Goal: Information Seeking & Learning: Stay updated

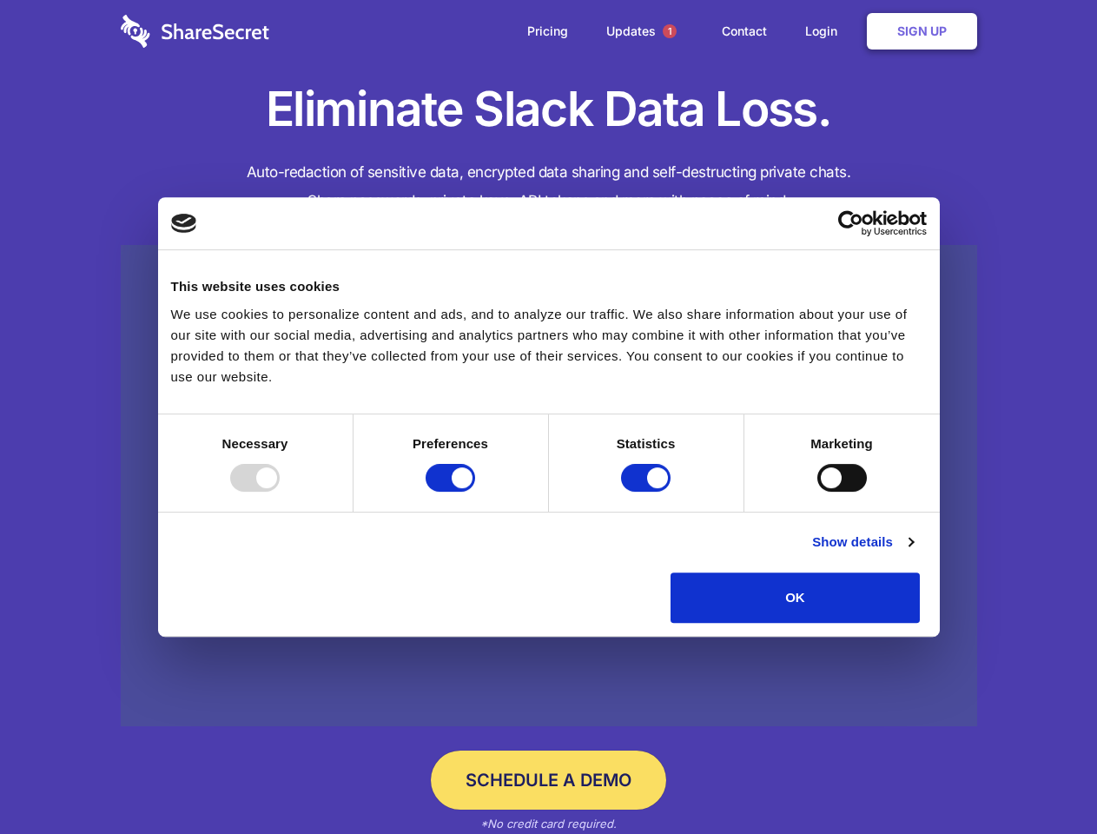
click at [280, 491] on div at bounding box center [254, 478] width 49 height 28
click at [475, 491] on input "Preferences" at bounding box center [449, 478] width 49 height 28
checkbox input "false"
click at [648, 491] on input "Statistics" at bounding box center [645, 478] width 49 height 28
checkbox input "false"
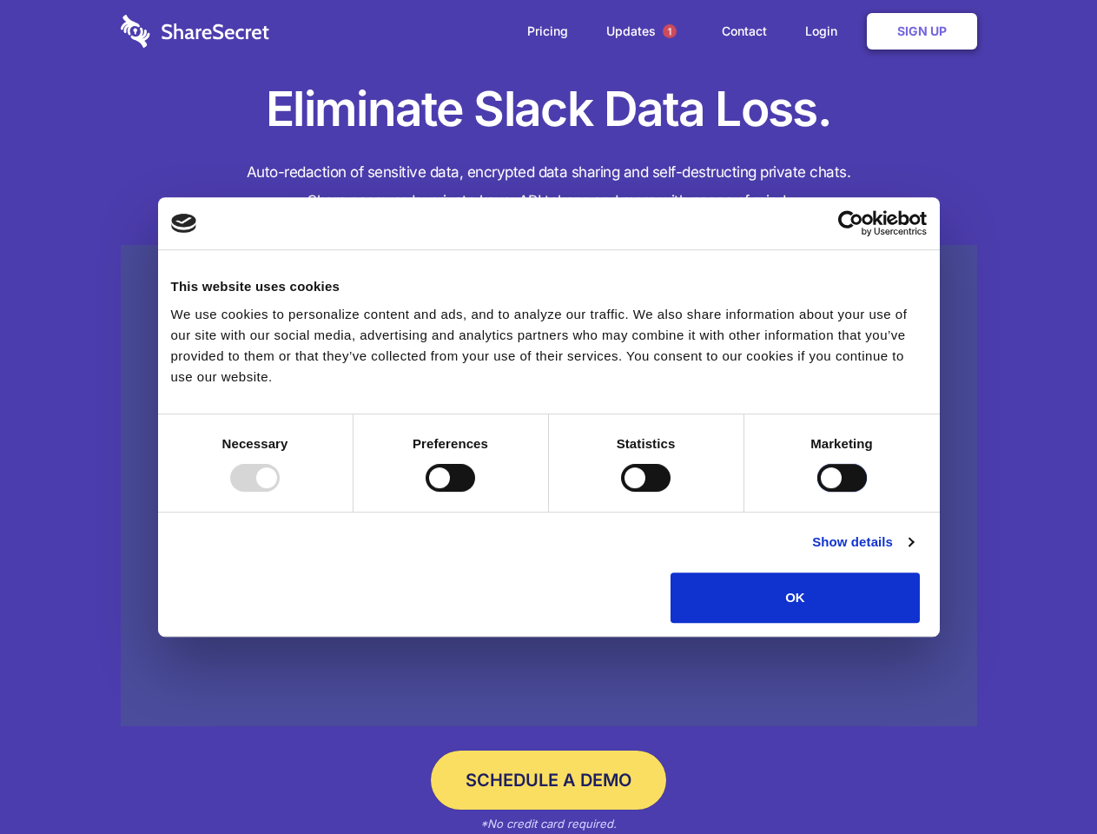
click at [817, 491] on input "Marketing" at bounding box center [841, 478] width 49 height 28
checkbox input "true"
click at [913, 552] on link "Show details" at bounding box center [862, 541] width 101 height 21
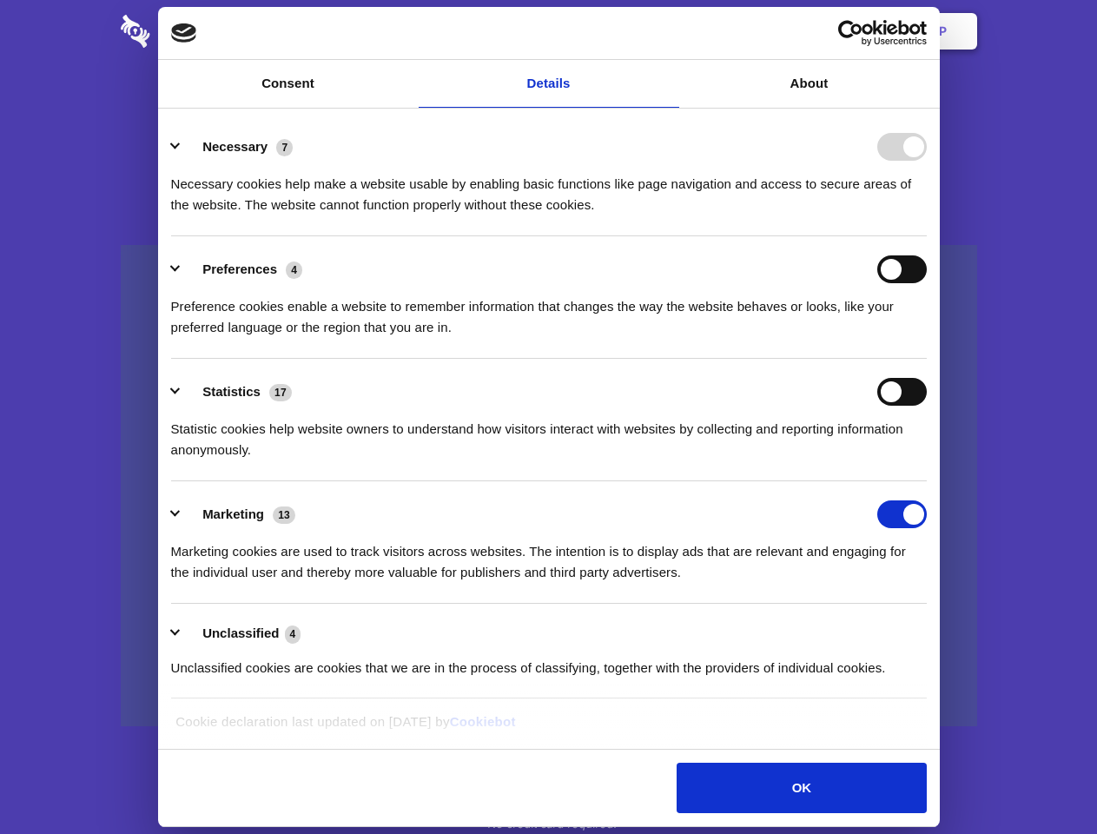
click at [926, 236] on li "Necessary 7 Necessary cookies help make a website usable by enabling basic func…" at bounding box center [548, 175] width 755 height 122
click at [669, 31] on span "1" at bounding box center [670, 31] width 14 height 14
